Goal: Task Accomplishment & Management: Complete application form

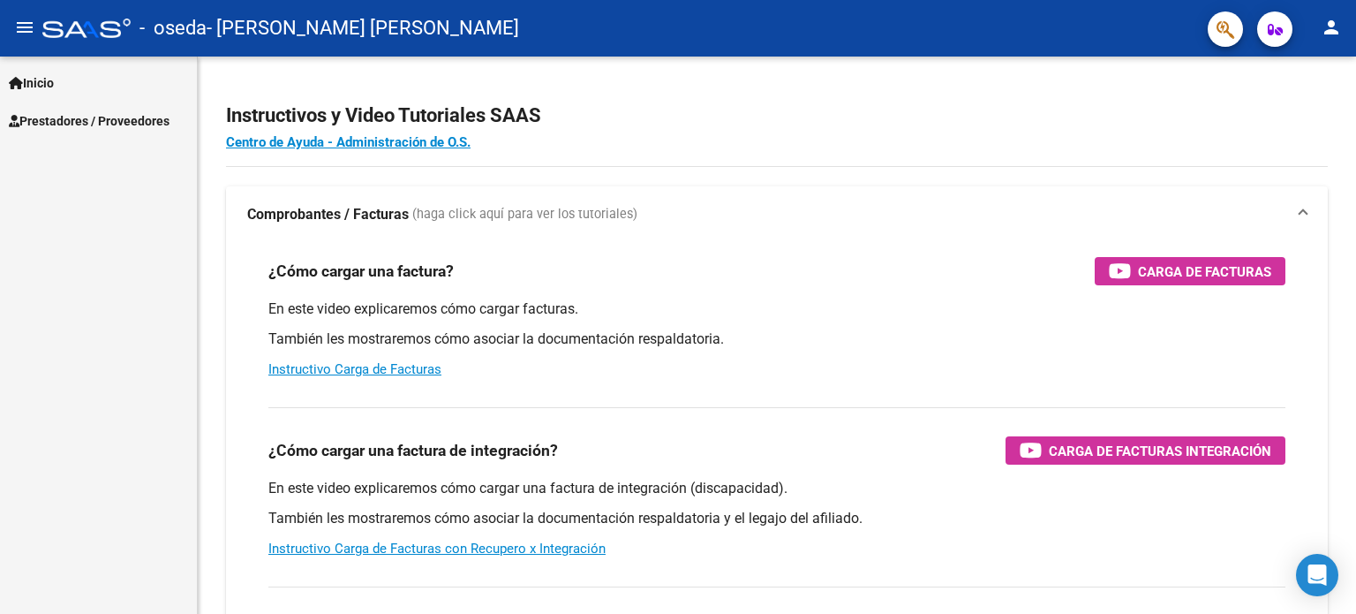
click at [101, 122] on span "Prestadores / Proveedores" at bounding box center [89, 120] width 161 height 19
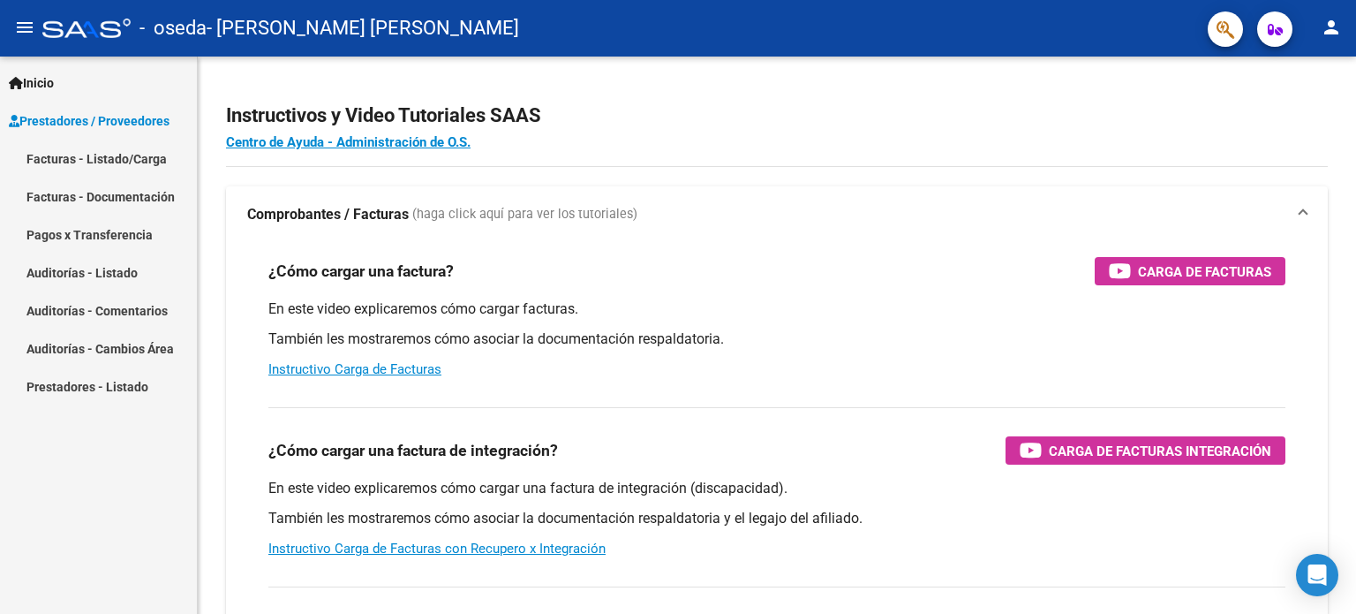
click at [117, 158] on link "Facturas - Listado/Carga" at bounding box center [98, 159] width 197 height 38
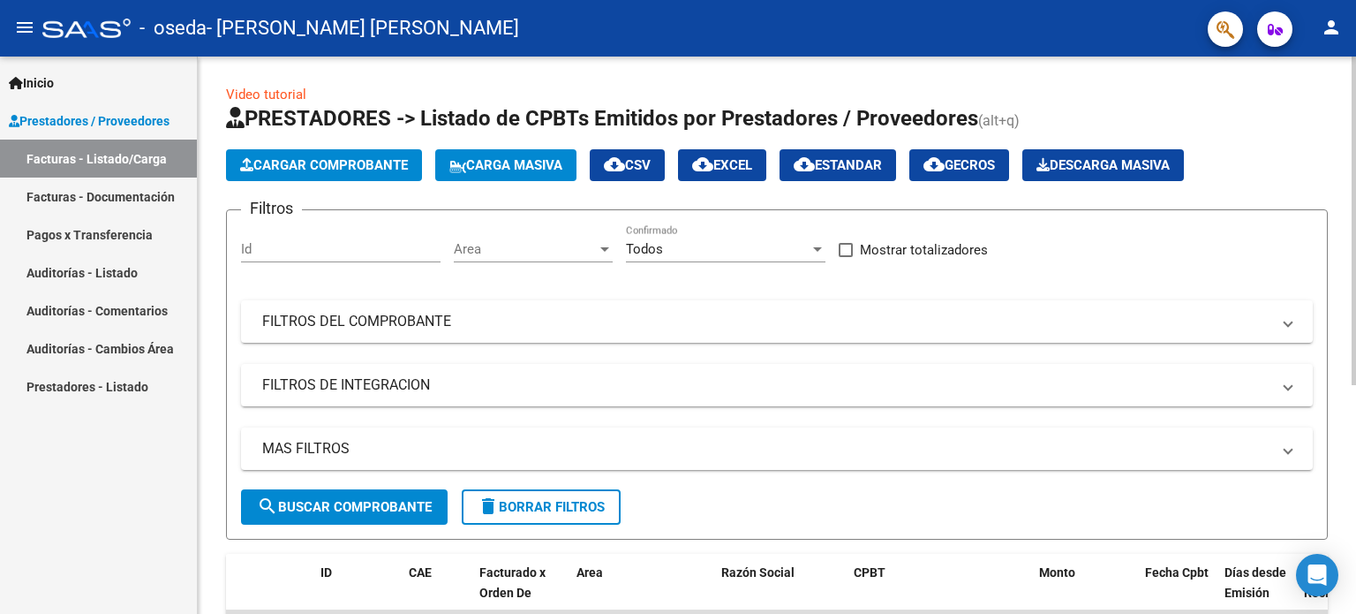
click at [378, 176] on button "Cargar Comprobante" at bounding box center [324, 165] width 196 height 32
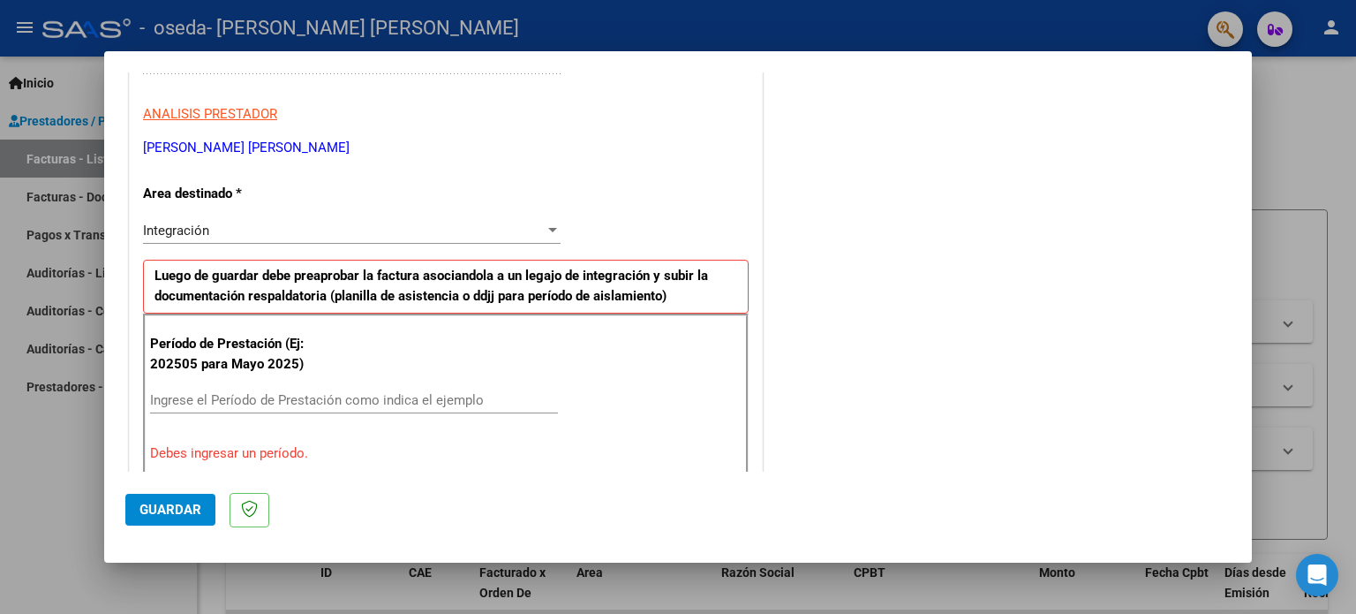
scroll to position [442, 0]
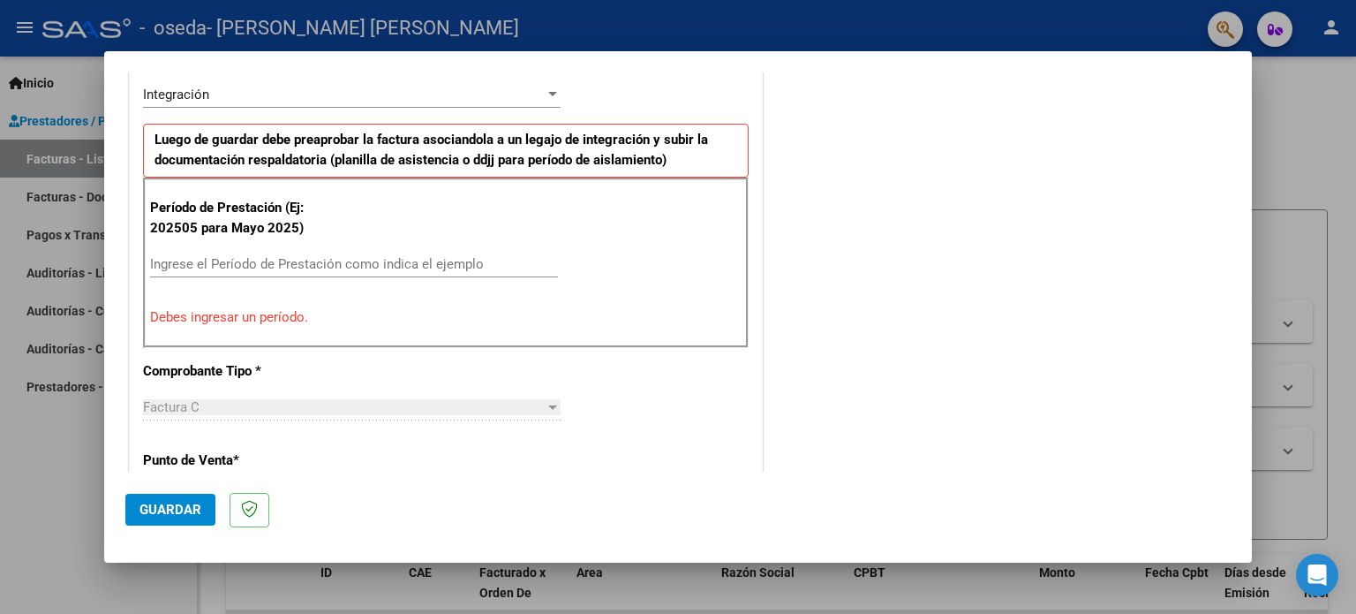
click at [335, 256] on input "Ingrese el Período de Prestación como indica el ejemplo" at bounding box center [354, 264] width 408 height 16
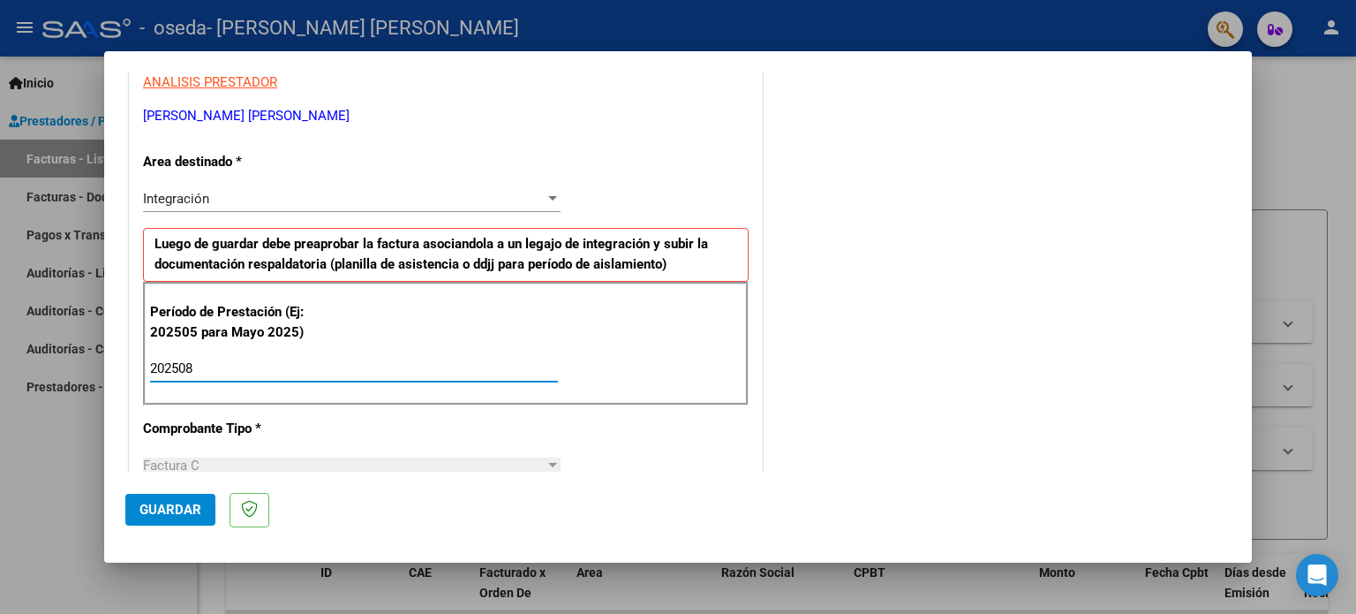
scroll to position [353, 0]
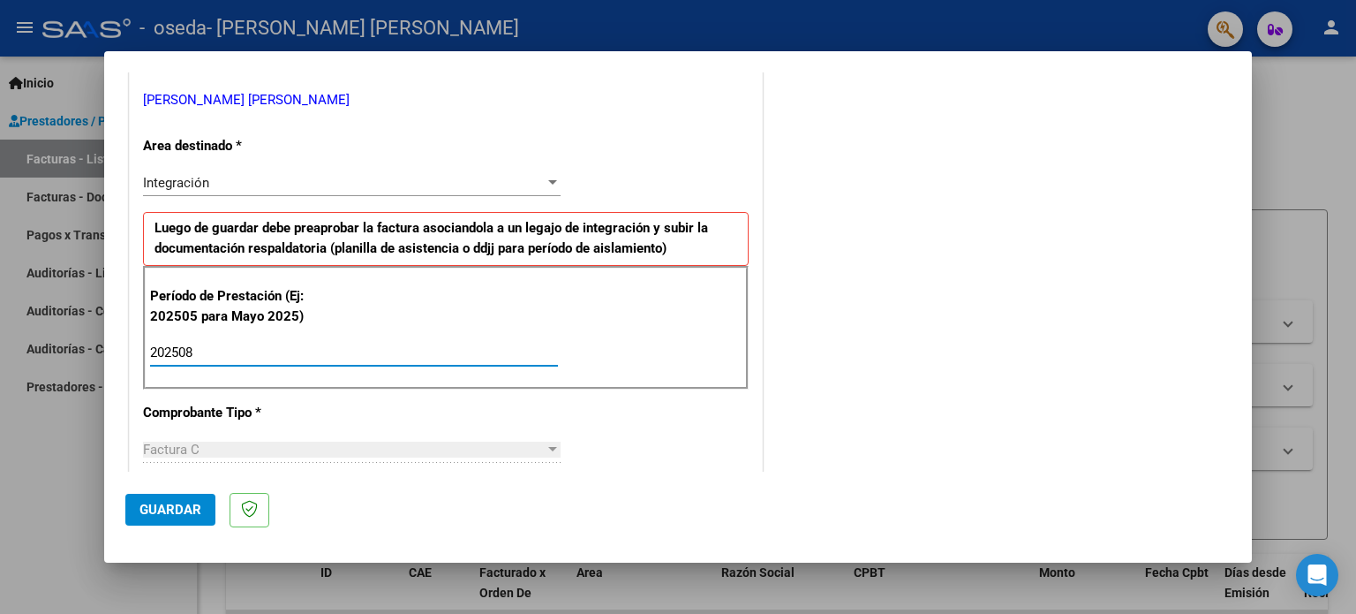
type input "202508"
click at [499, 187] on div "Integración" at bounding box center [344, 183] width 402 height 16
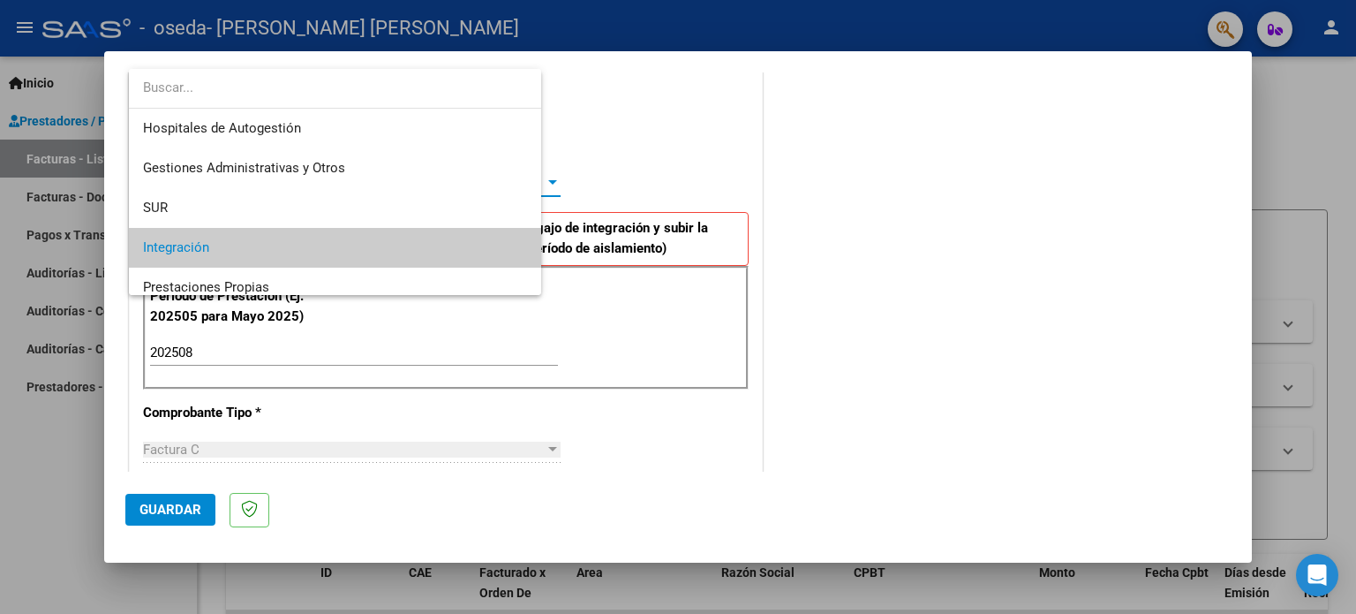
scroll to position [65, 0]
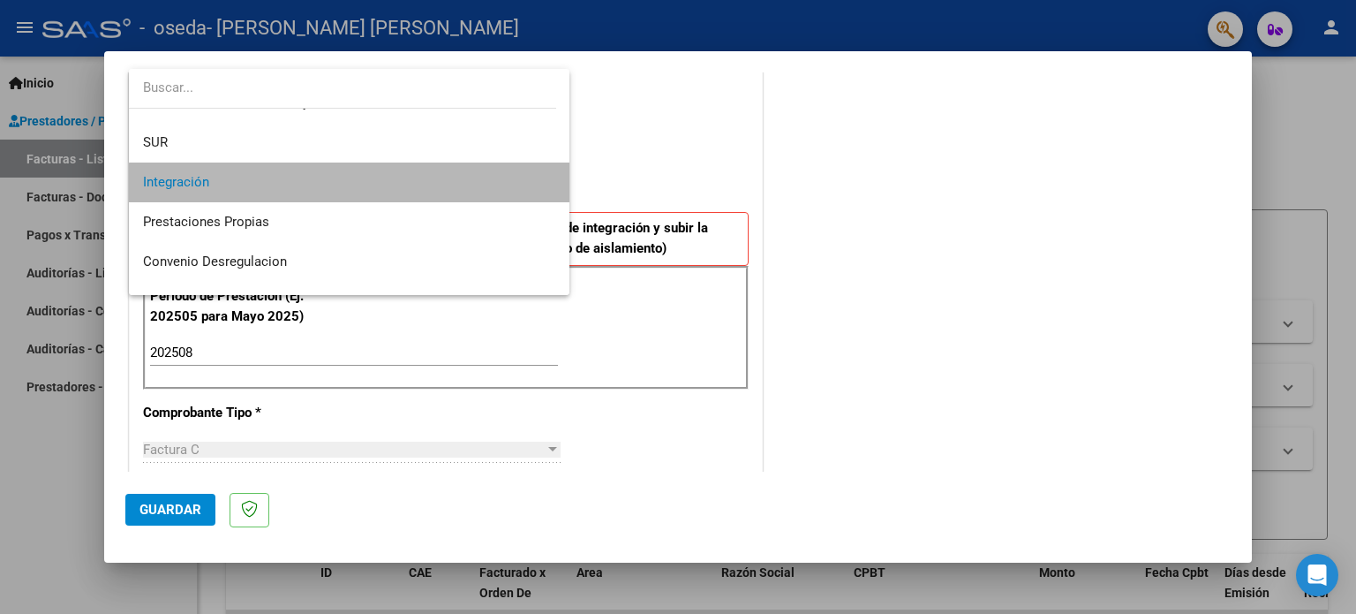
click at [398, 185] on span "Integración" at bounding box center [349, 182] width 413 height 40
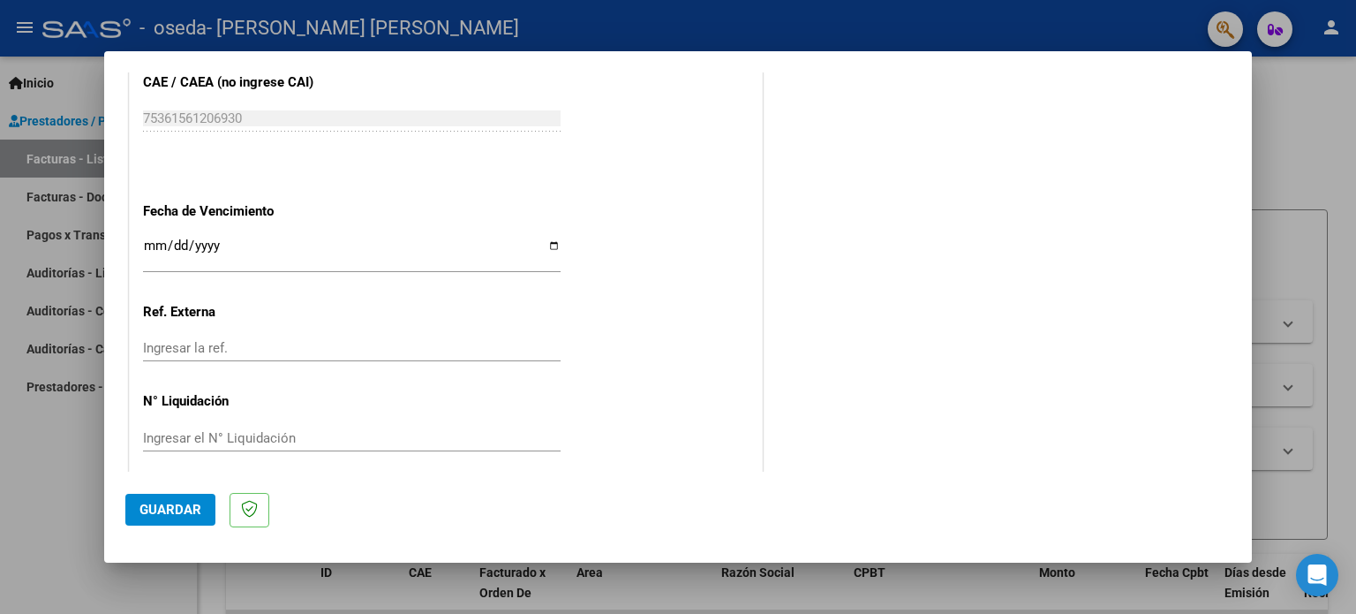
scroll to position [1152, 0]
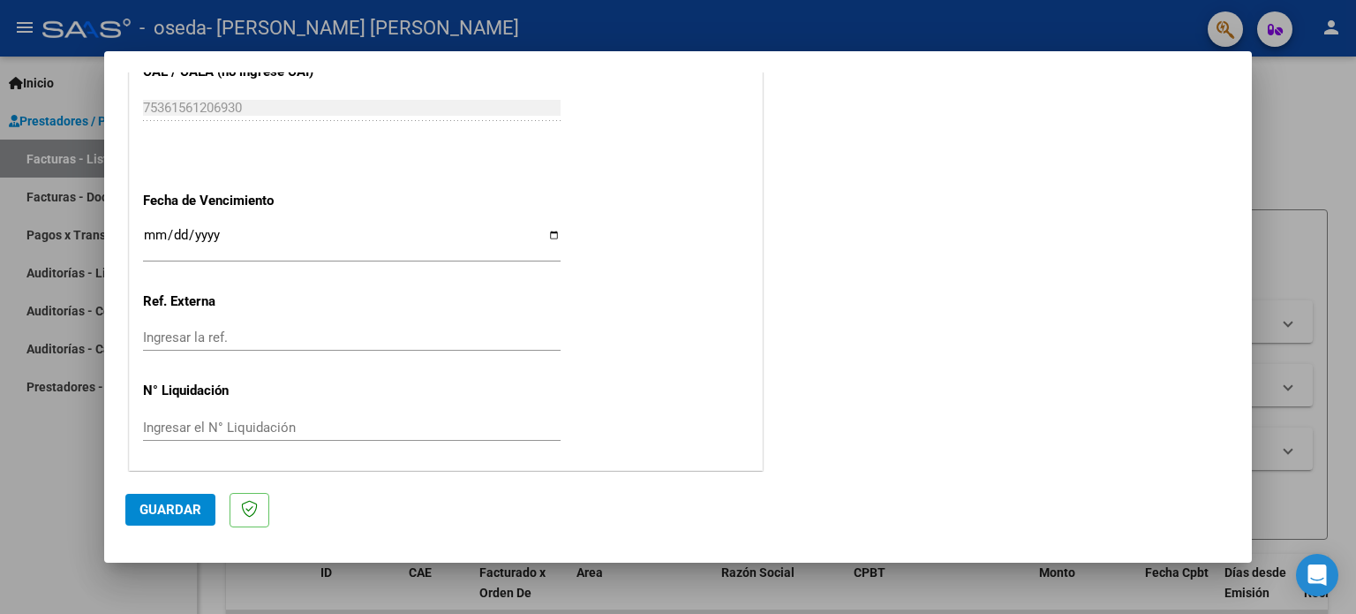
click at [157, 502] on span "Guardar" at bounding box center [171, 510] width 62 height 16
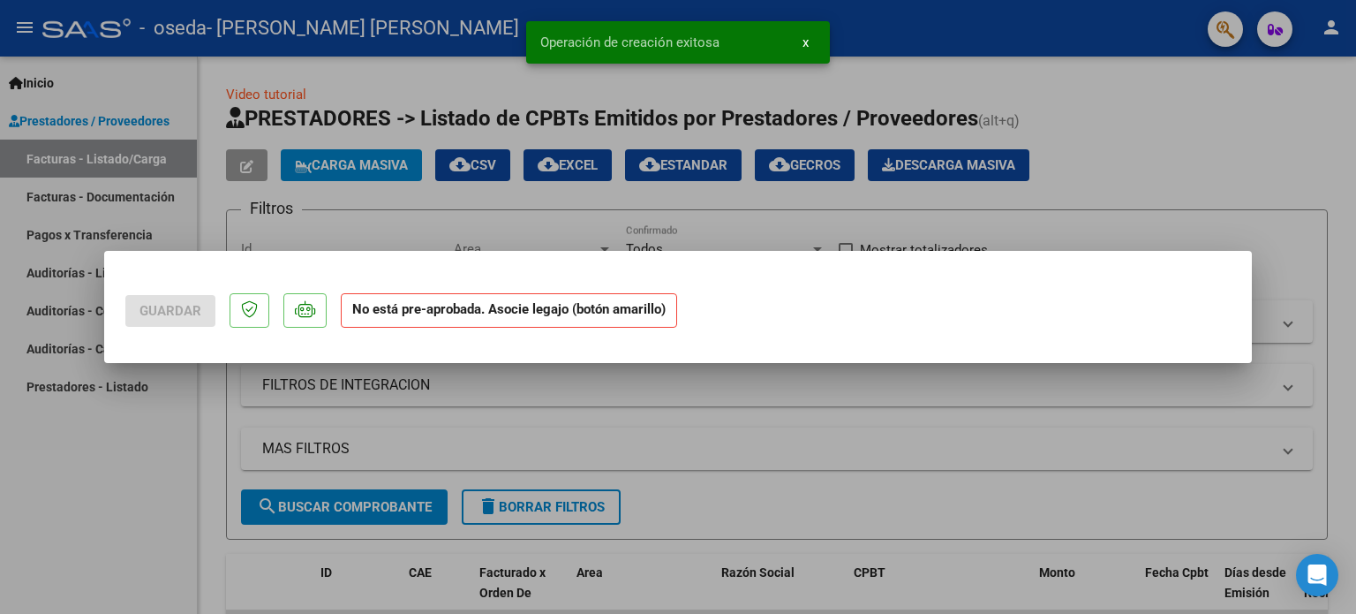
scroll to position [0, 0]
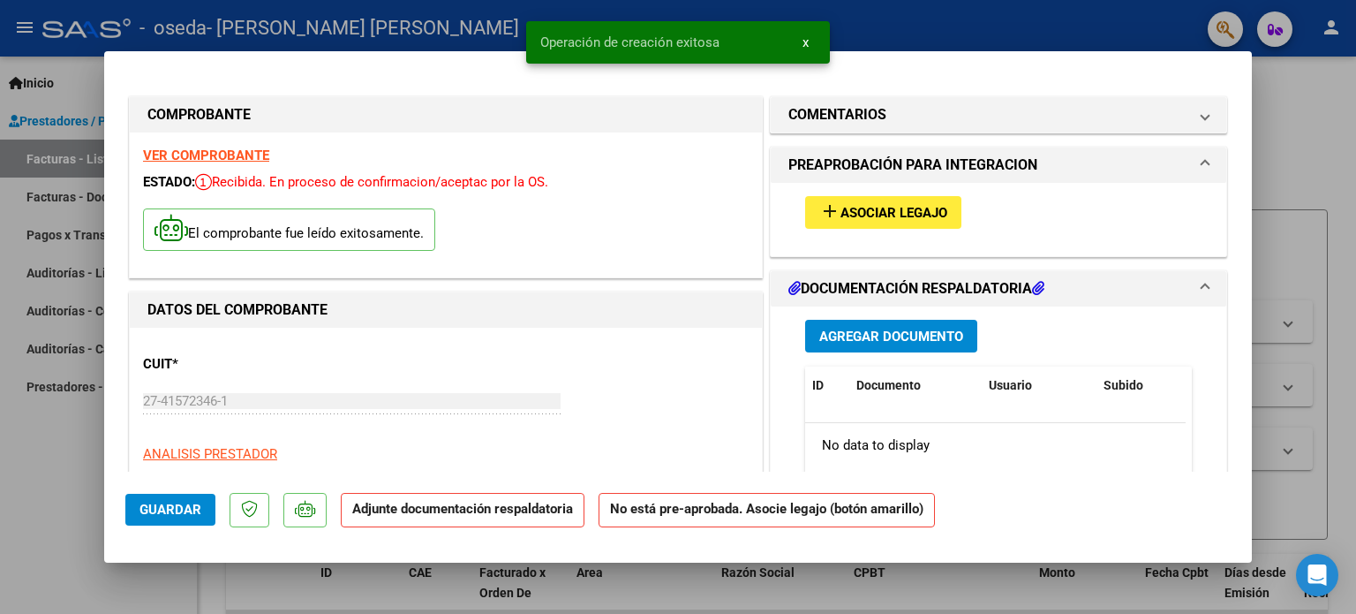
click at [890, 214] on span "Asociar Legajo" at bounding box center [894, 213] width 107 height 16
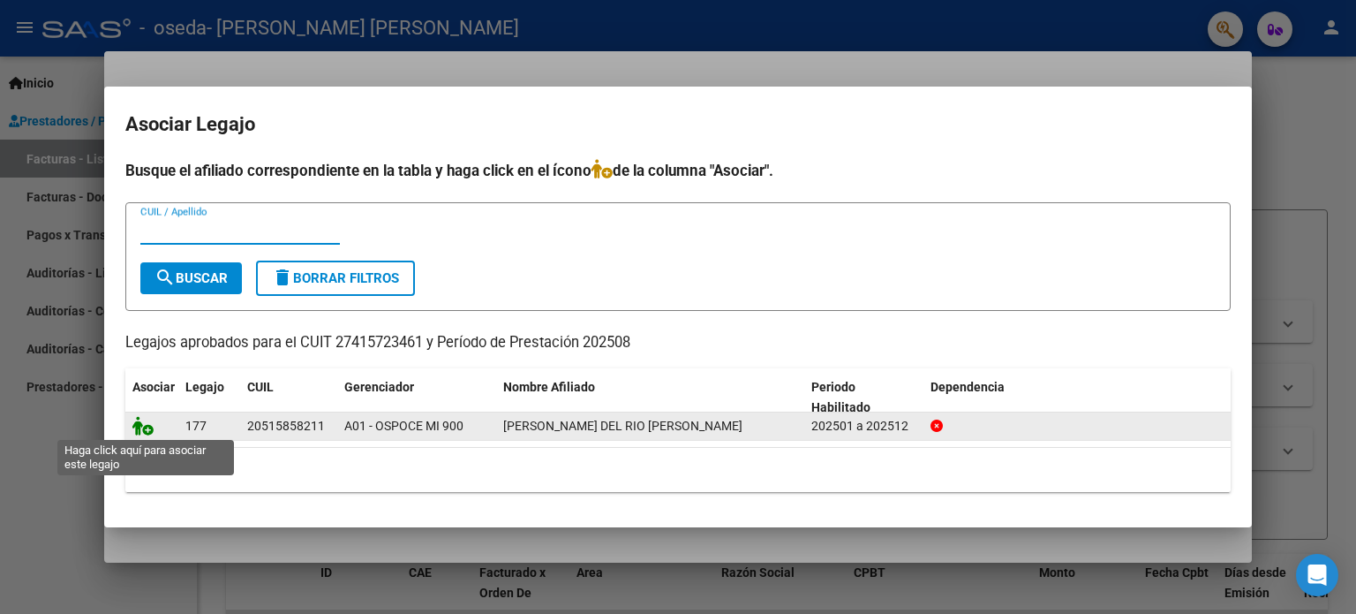
click at [142, 426] on icon at bounding box center [142, 425] width 21 height 19
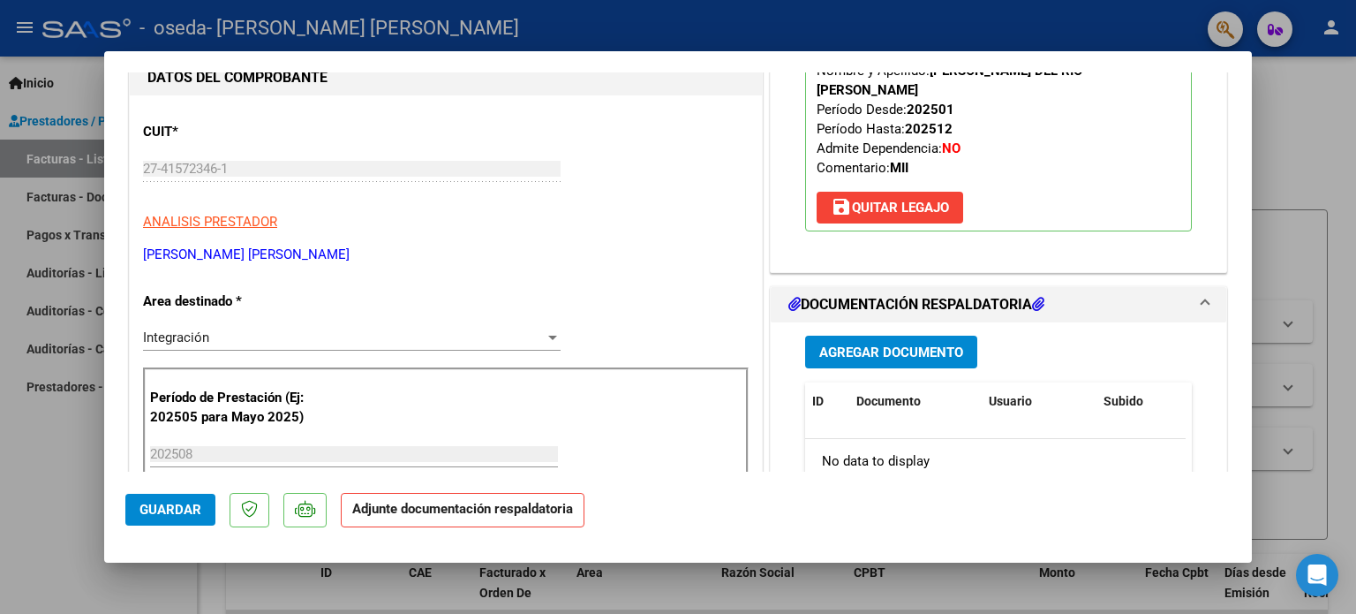
scroll to position [353, 0]
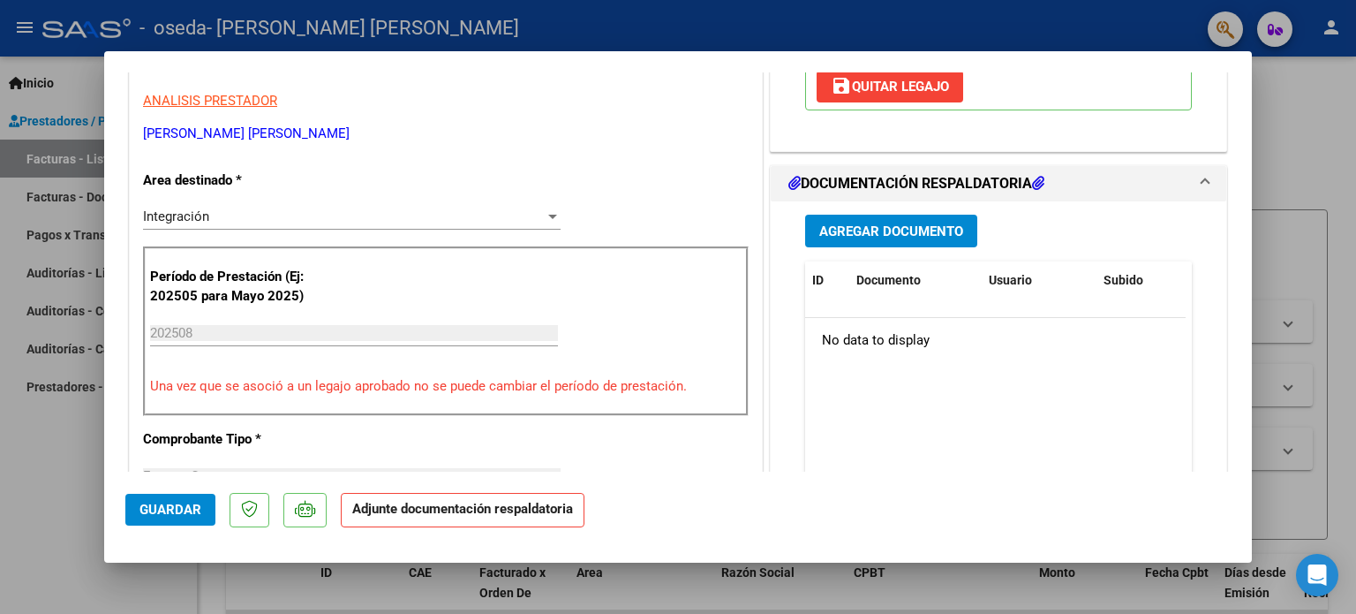
click at [895, 223] on span "Agregar Documento" at bounding box center [891, 231] width 144 height 16
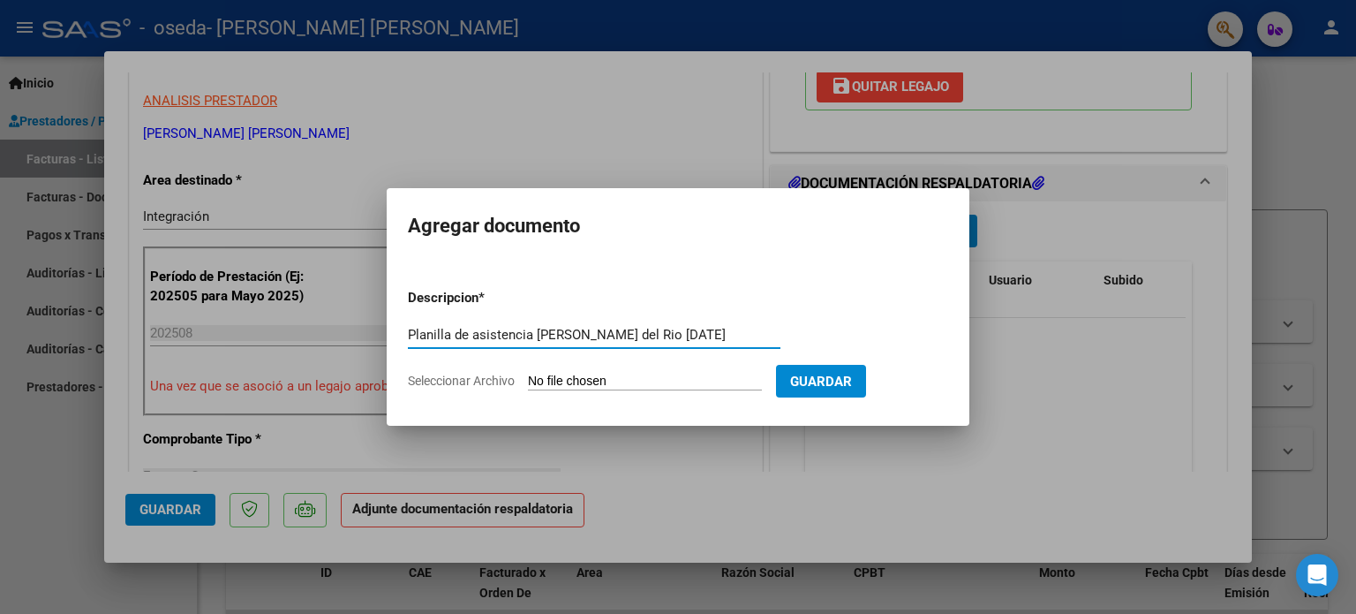
type input "Planilla de asistencia [PERSON_NAME] del Rio [DATE]"
click at [568, 381] on input "Seleccionar Archivo" at bounding box center [645, 382] width 234 height 17
type input "C:\fakepath\planilla de asistencia [PERSON_NAME] .pdf"
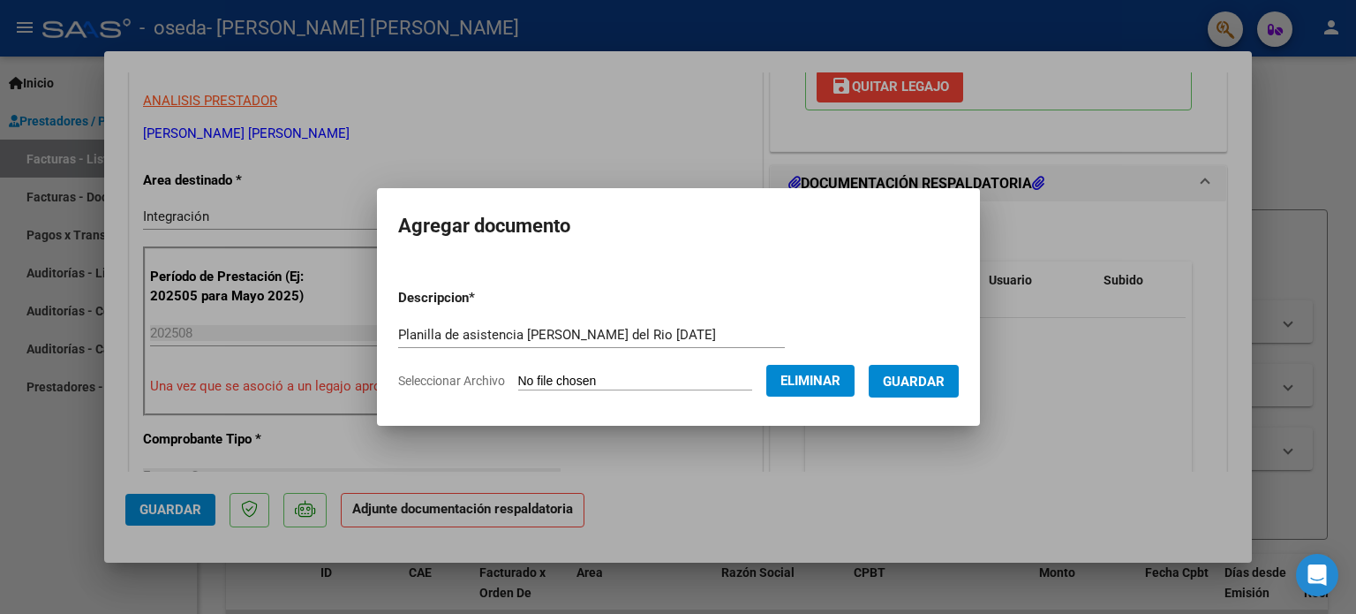
click at [910, 389] on span "Guardar" at bounding box center [914, 382] width 62 height 16
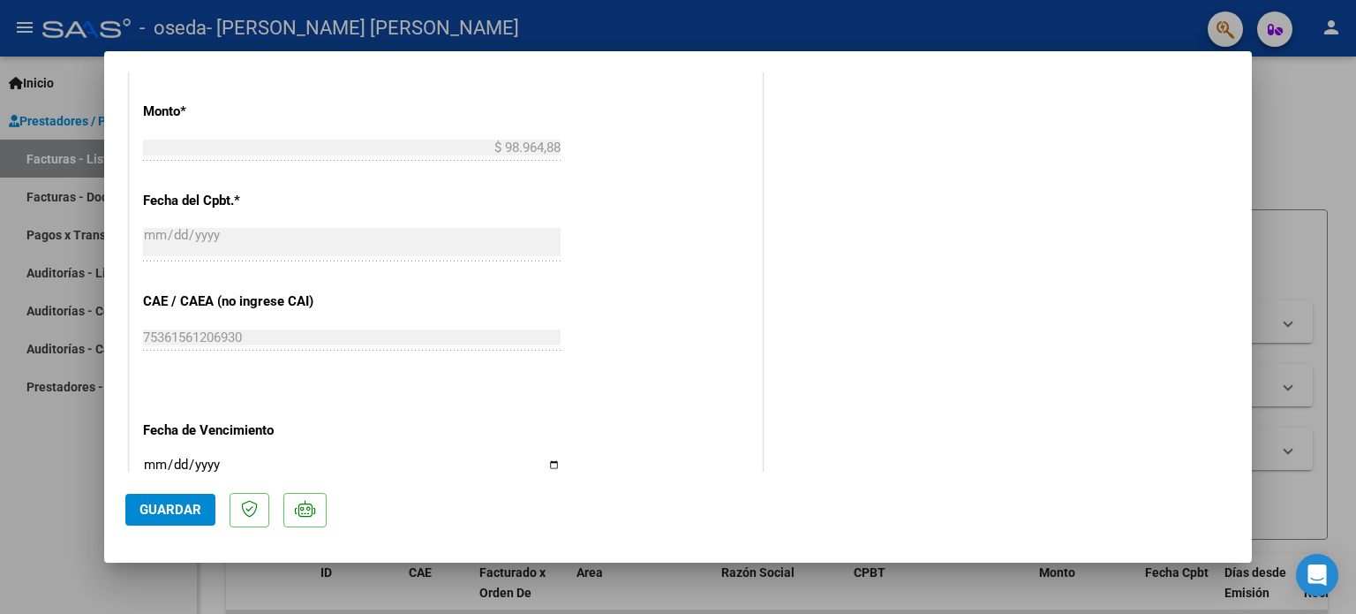
scroll to position [971, 0]
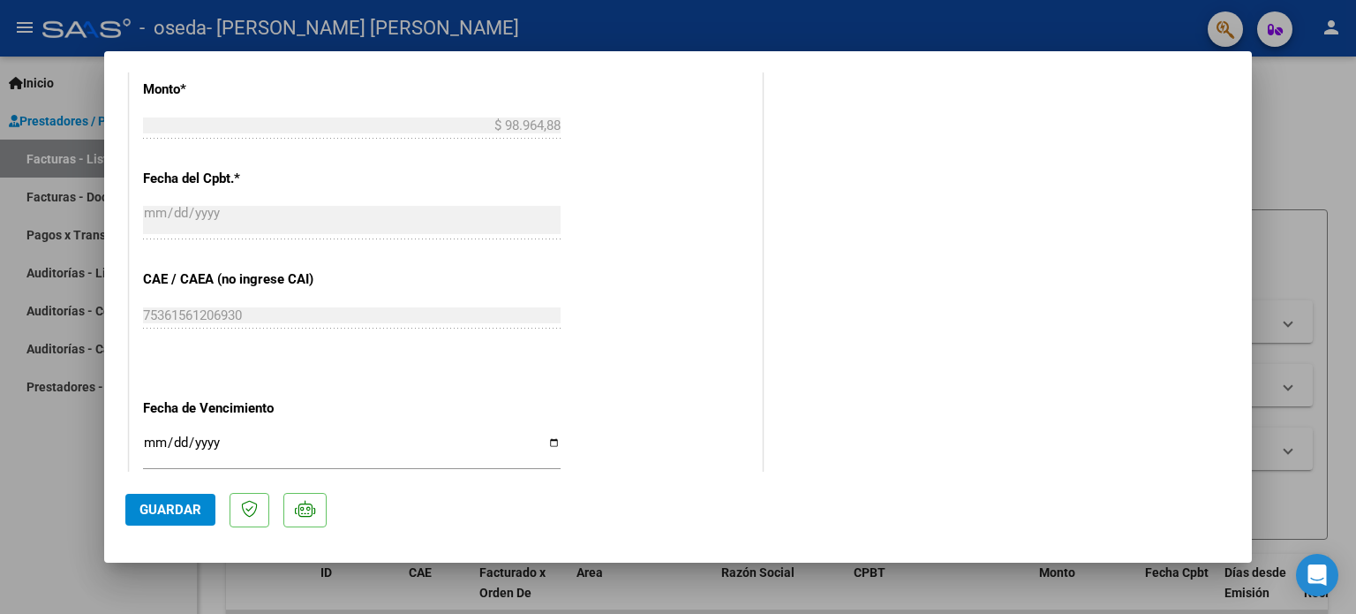
click at [198, 502] on span "Guardar" at bounding box center [171, 510] width 62 height 16
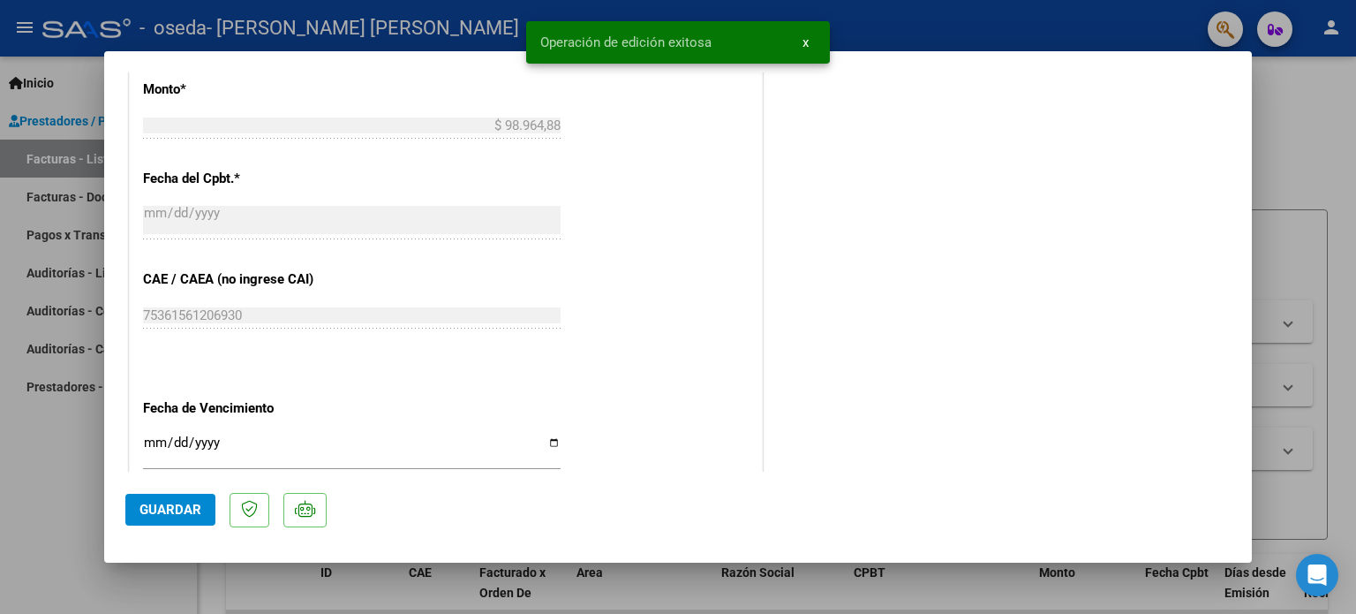
click at [93, 443] on div at bounding box center [678, 307] width 1356 height 614
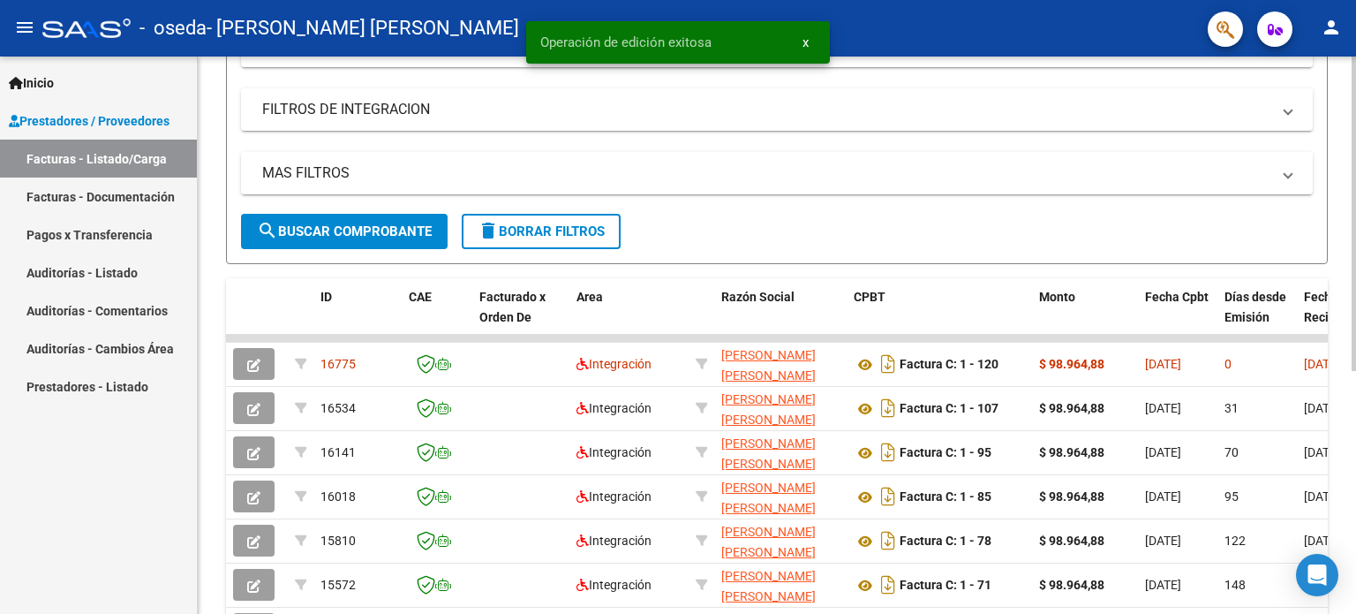
scroll to position [353, 0]
